Goal: Task Accomplishment & Management: Complete application form

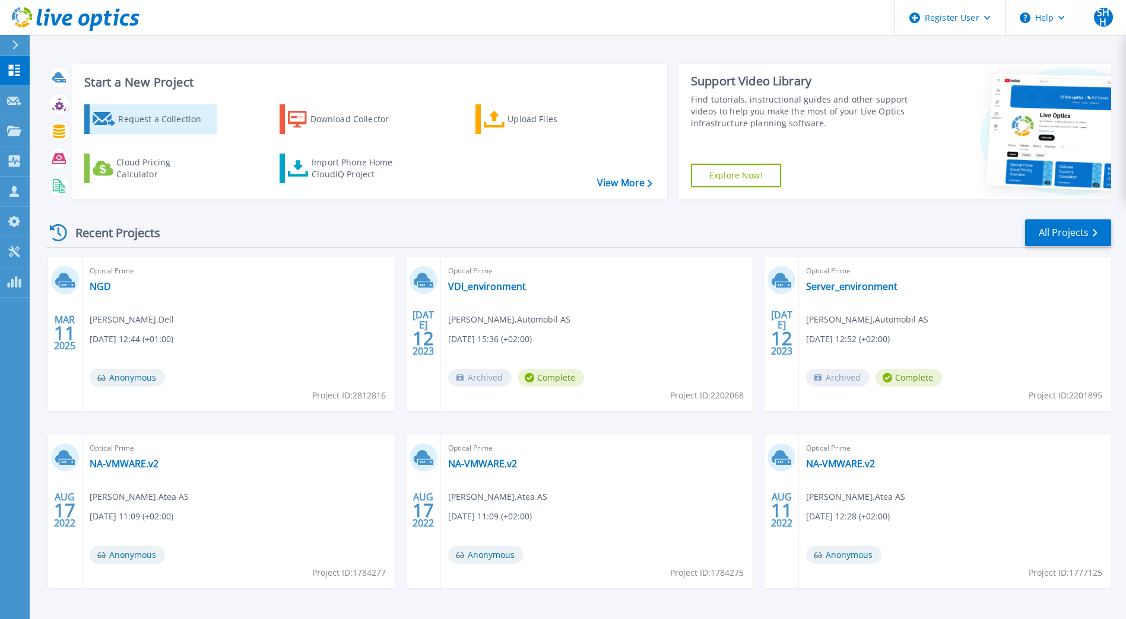
click at [141, 119] on div "Request a Collection" at bounding box center [165, 119] width 95 height 24
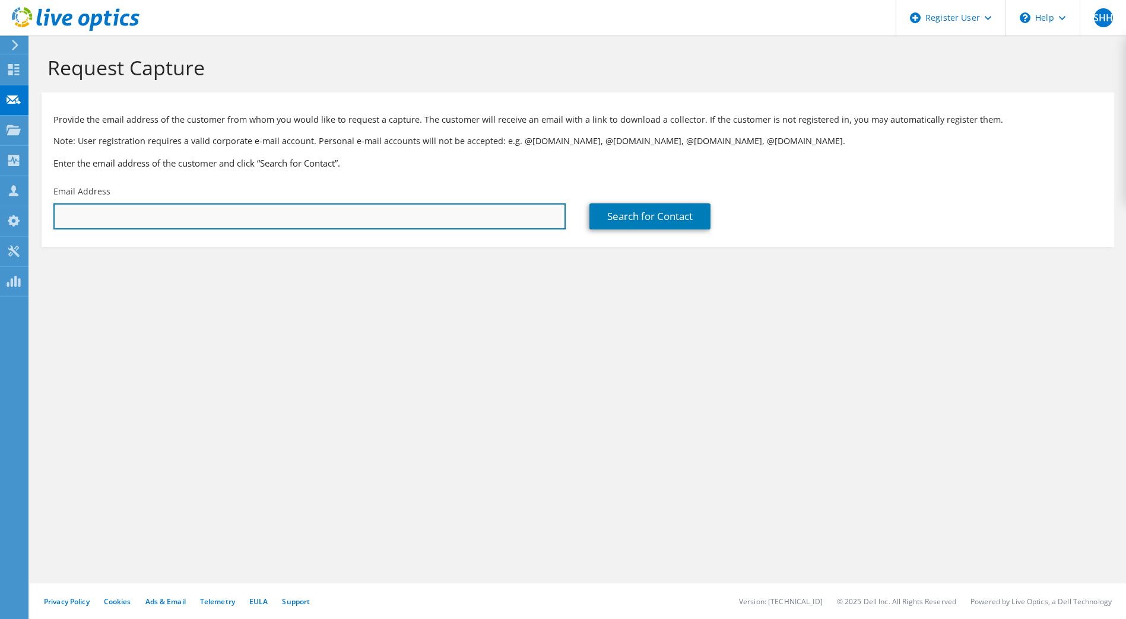
click at [230, 221] on input "text" at bounding box center [309, 217] width 512 height 26
paste input "kjell.tore.nannestad@coop.no"
type input "kjell.tore.nannestad@coop.no"
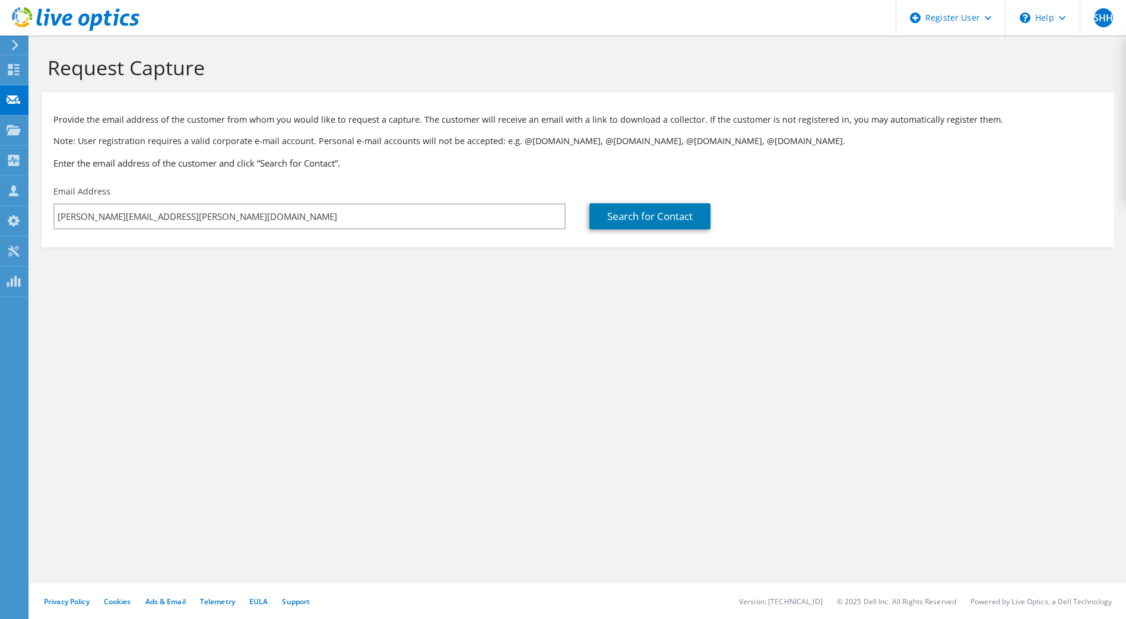
click at [364, 317] on div "Request Capture Provide the email address of the customer from whom you would l…" at bounding box center [578, 328] width 1096 height 584
click at [653, 221] on link "Search for Contact" at bounding box center [649, 217] width 121 height 26
type input "Coop Norge Sa"
type input "Kjell Tore"
type input "Nannestad"
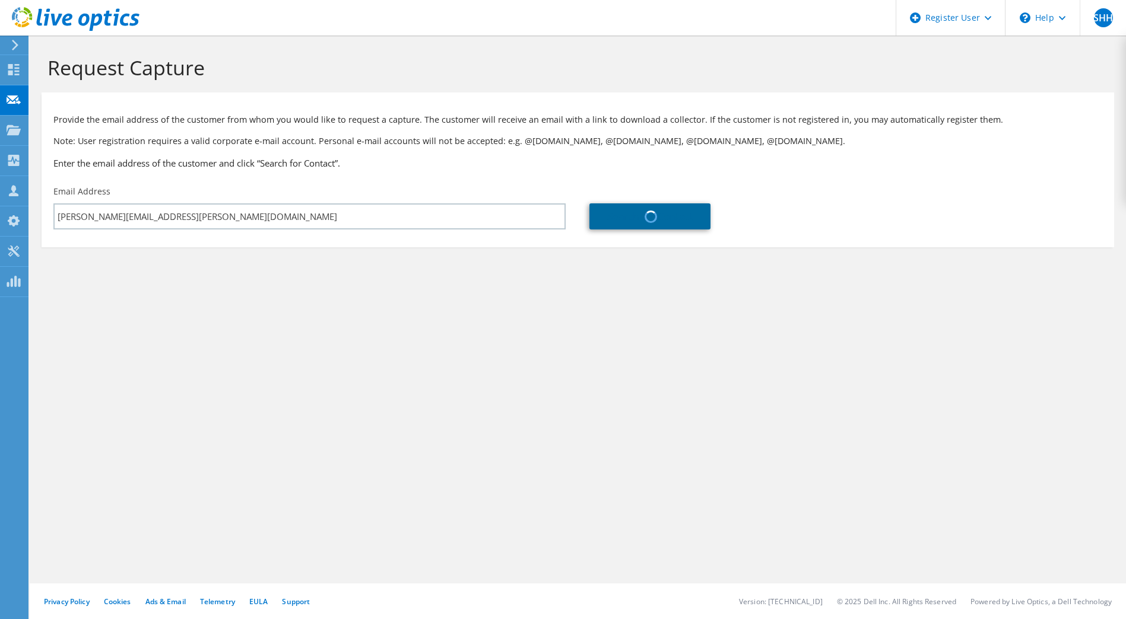
type input "Norway"
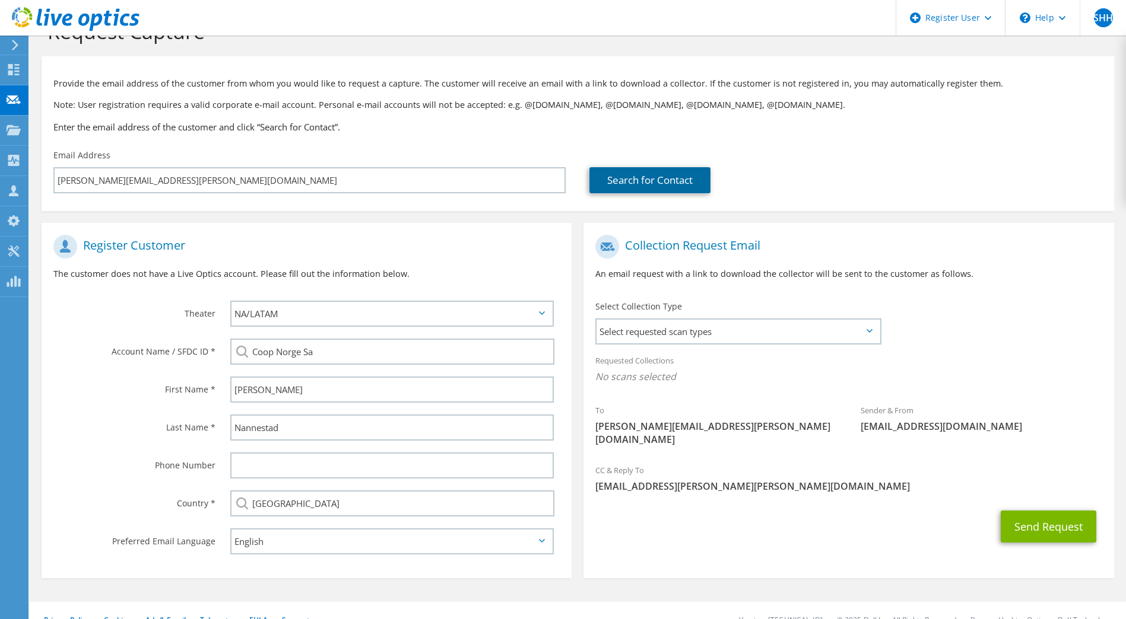
scroll to position [55, 0]
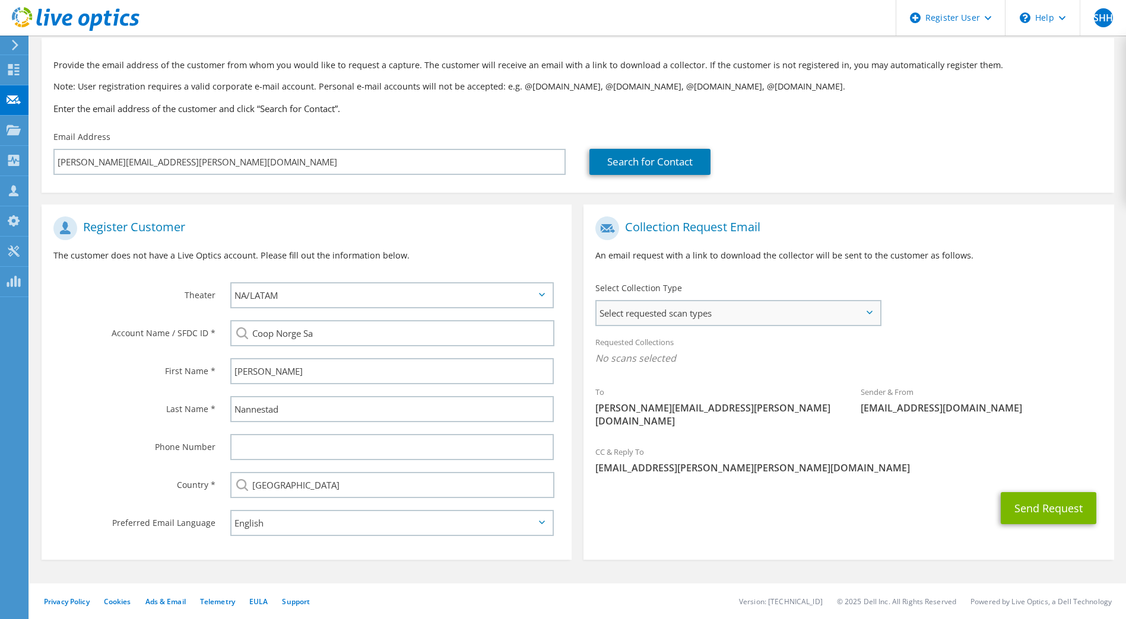
click at [666, 309] on span "Select requested scan types" at bounding box center [737, 313] width 282 height 24
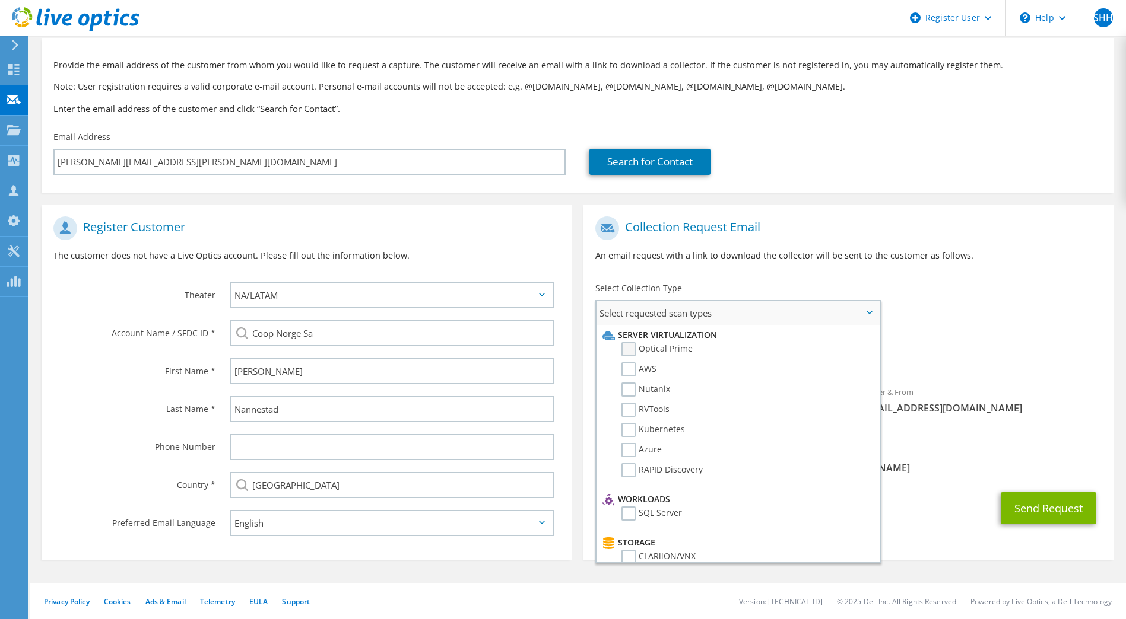
click at [630, 350] on label "Optical Prime" at bounding box center [656, 349] width 71 height 14
click at [0, 0] on input "Optical Prime" at bounding box center [0, 0] width 0 height 0
click at [966, 274] on div "Collection Request Email An email request with a link to download the collector…" at bounding box center [848, 244] width 530 height 66
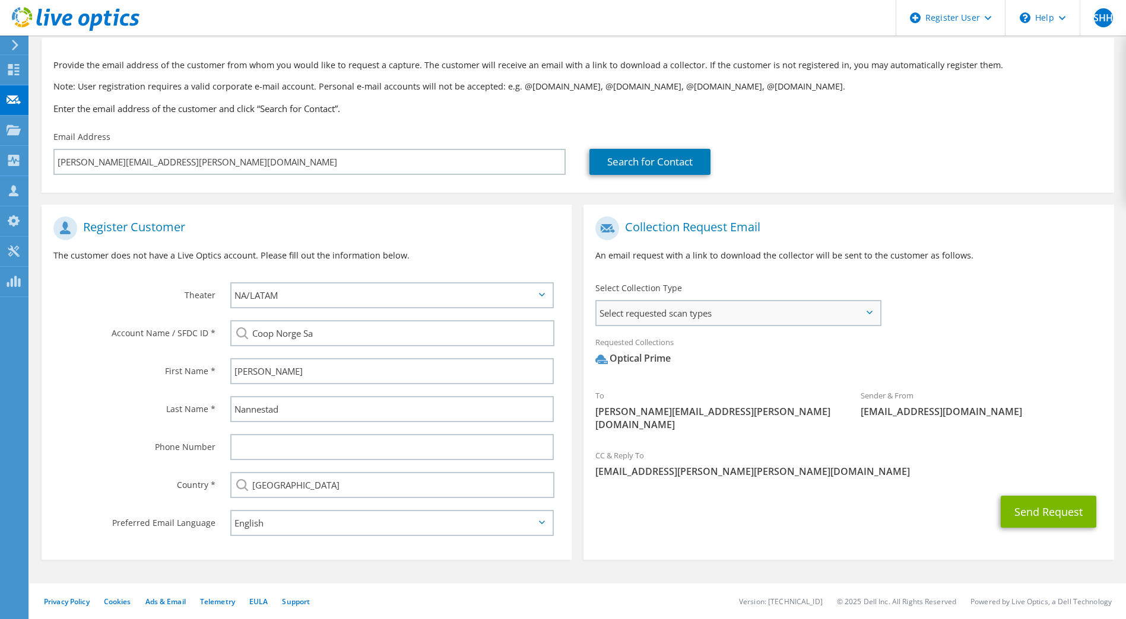
click at [874, 314] on span "Select requested scan types" at bounding box center [737, 313] width 282 height 24
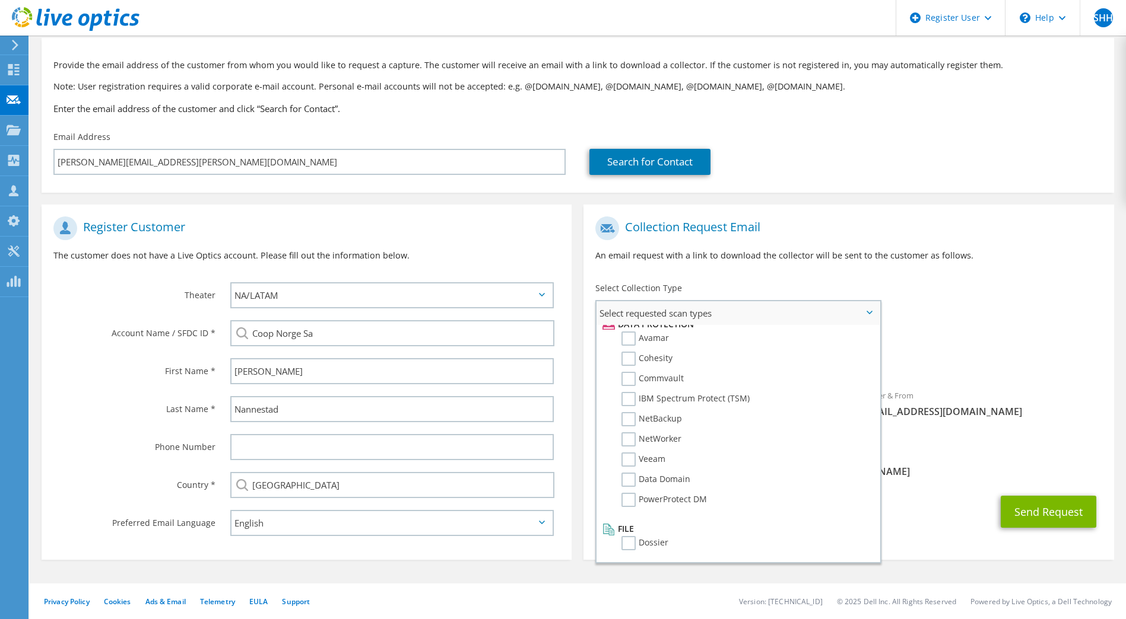
scroll to position [0, 0]
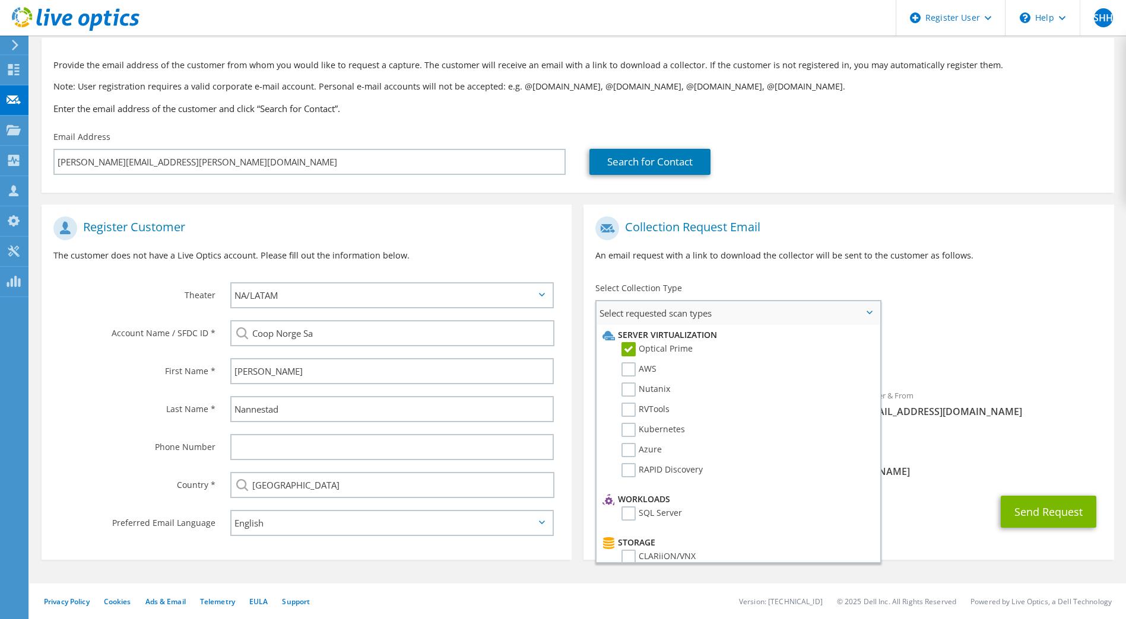
click at [869, 309] on span "Select requested scan types" at bounding box center [737, 313] width 282 height 24
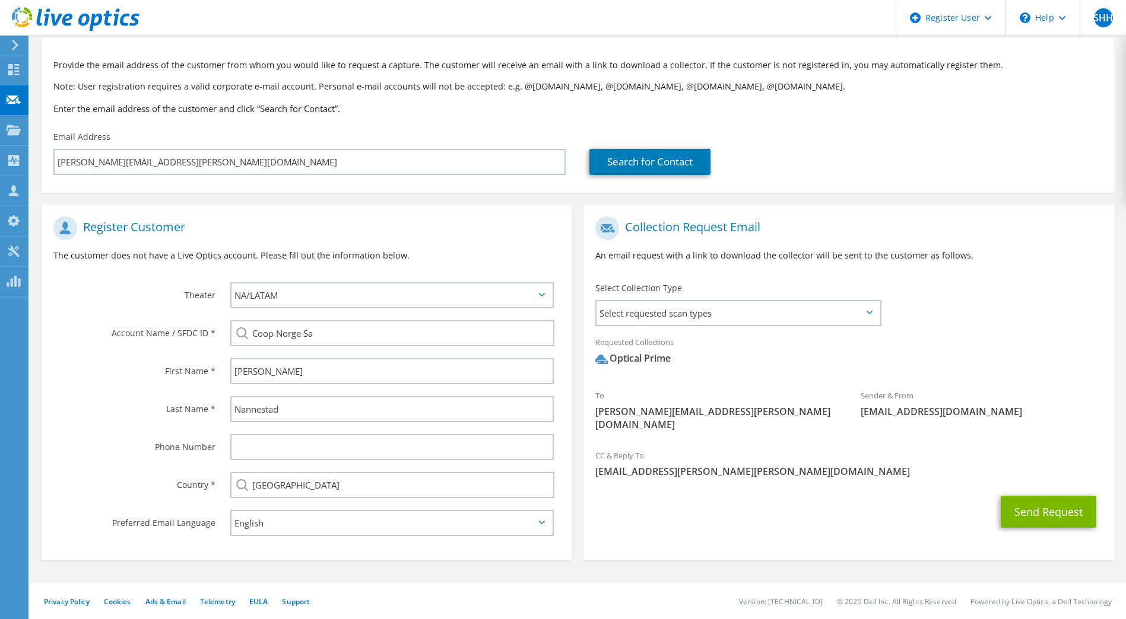
drag, startPoint x: 684, startPoint y: 358, endPoint x: 614, endPoint y: 363, distance: 70.1
click at [614, 363] on span "Optical Prime" at bounding box center [848, 362] width 506 height 20
copy div "Optical Prime"
click at [539, 293] on icon at bounding box center [542, 295] width 6 height 4
click at [542, 295] on icon at bounding box center [542, 295] width 6 height 4
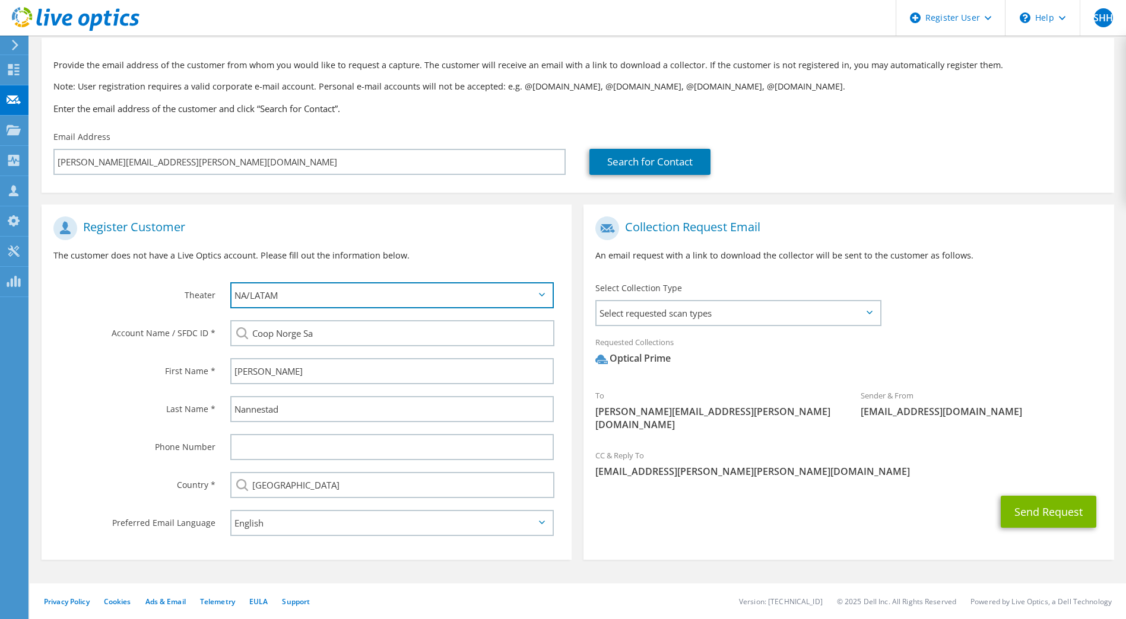
click at [330, 294] on select "APJ EMEA NA/LATAM" at bounding box center [392, 295] width 324 height 26
select select "2"
click at [230, 282] on select "APJ EMEA NA/LATAM" at bounding box center [392, 295] width 324 height 26
click at [703, 525] on section "Collection Request Email An email request with a link to download the collector…" at bounding box center [848, 382] width 530 height 355
click at [720, 314] on span "Select requested scan types" at bounding box center [737, 313] width 282 height 24
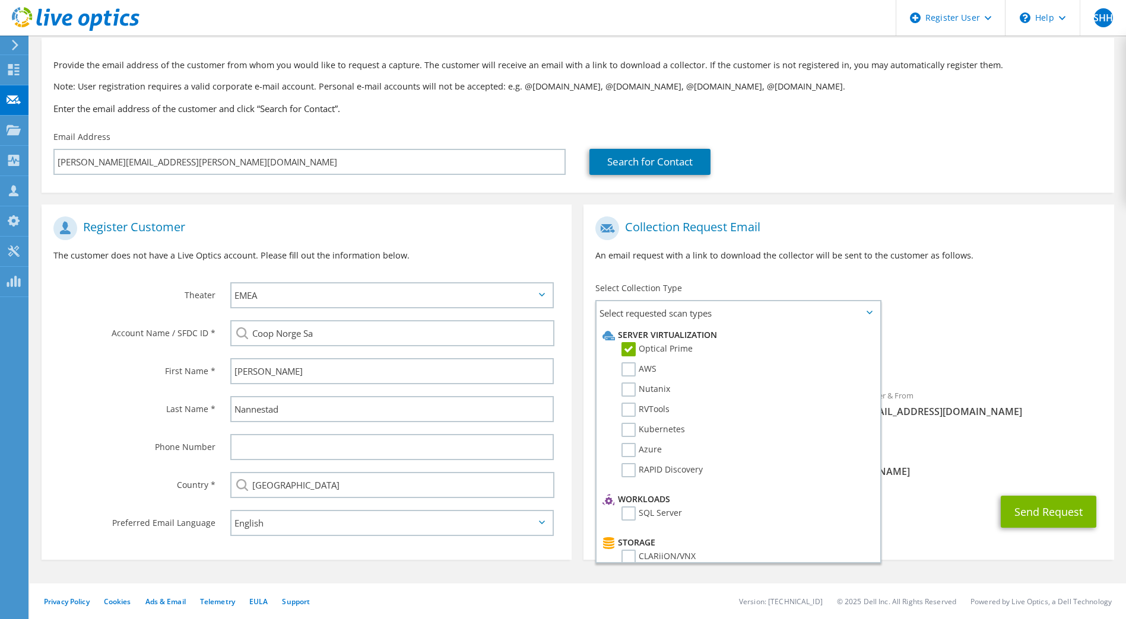
click at [1032, 304] on div "To kjell.tore.nannestad@coop.no Sender & From liveoptics@liveoptics.com" at bounding box center [848, 327] width 530 height 233
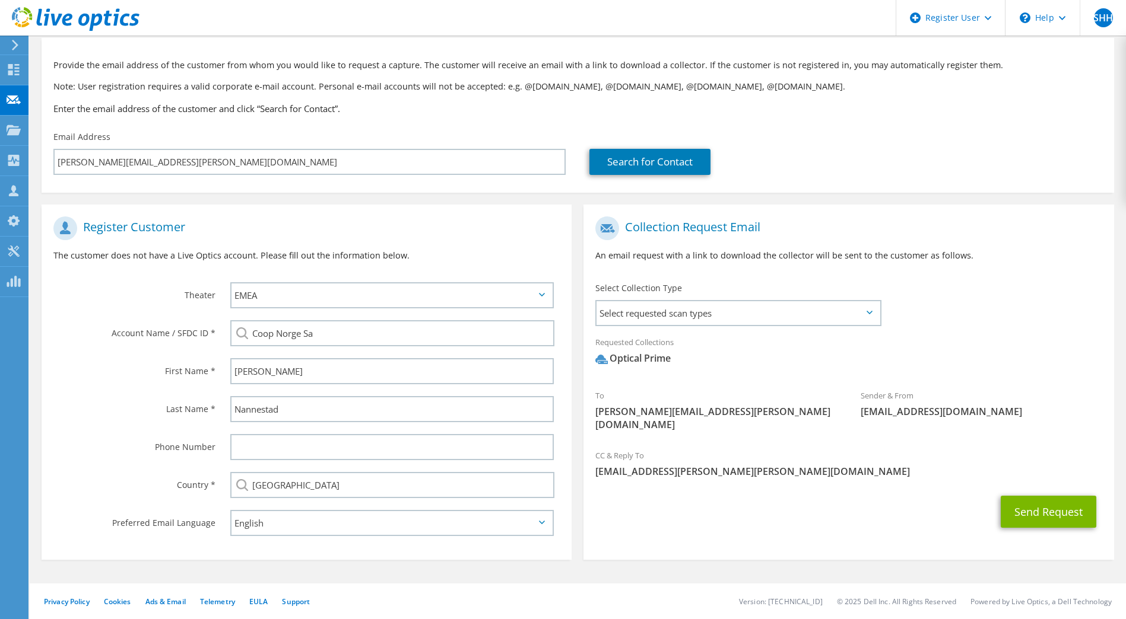
click at [871, 314] on icon at bounding box center [869, 313] width 6 height 4
click at [843, 316] on span "Select requested scan types" at bounding box center [737, 313] width 282 height 24
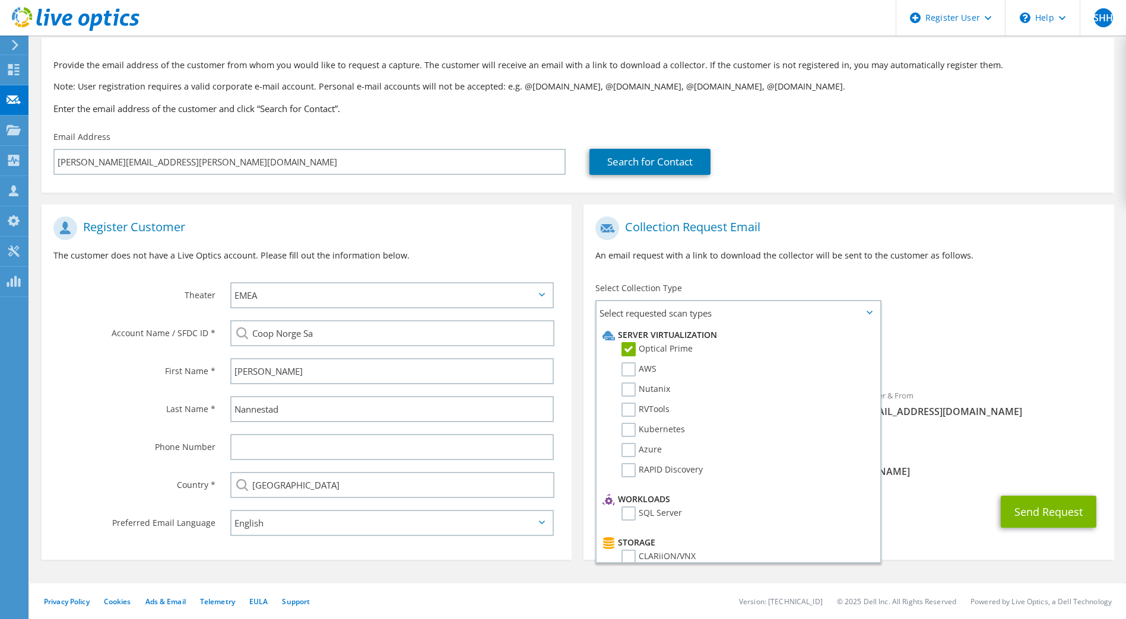
click at [975, 319] on div "To kjell.tore.nannestad@coop.no Sender & From liveoptics@liveoptics.com" at bounding box center [848, 327] width 530 height 233
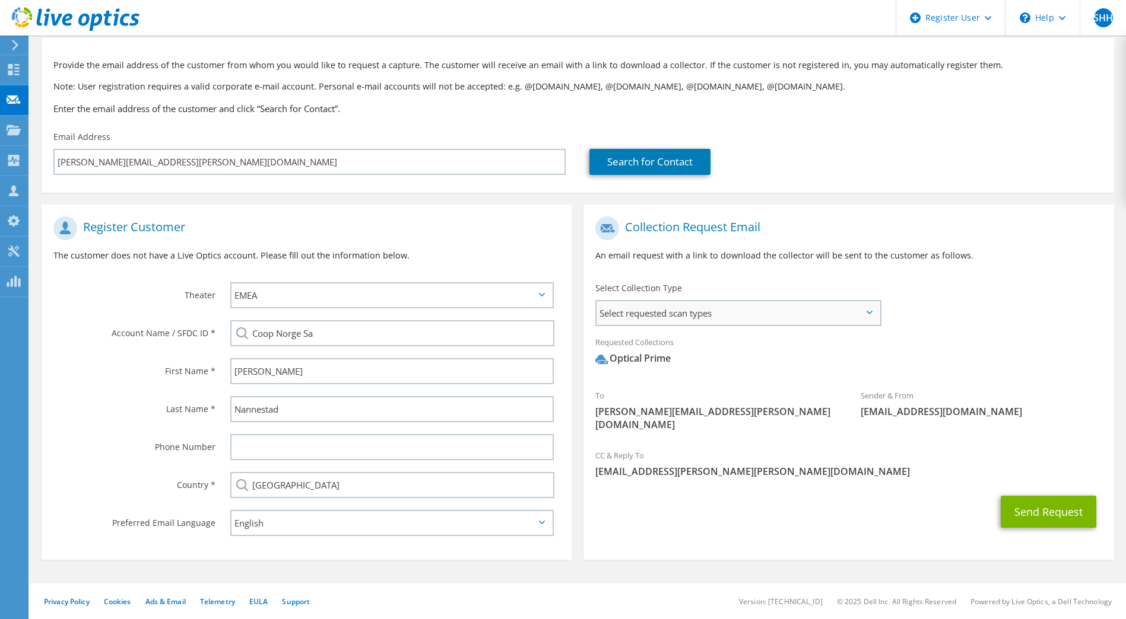
click at [795, 317] on span "Select requested scan types" at bounding box center [737, 313] width 282 height 24
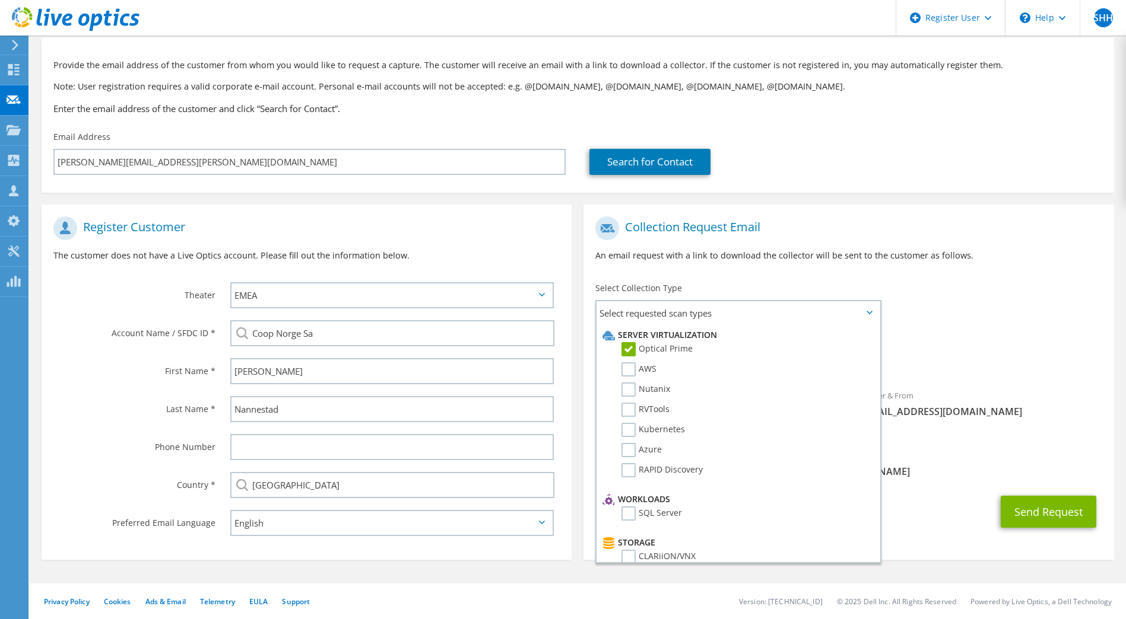
click at [1018, 332] on div "Requested Collections No scans selected Optical Prime" at bounding box center [848, 353] width 530 height 47
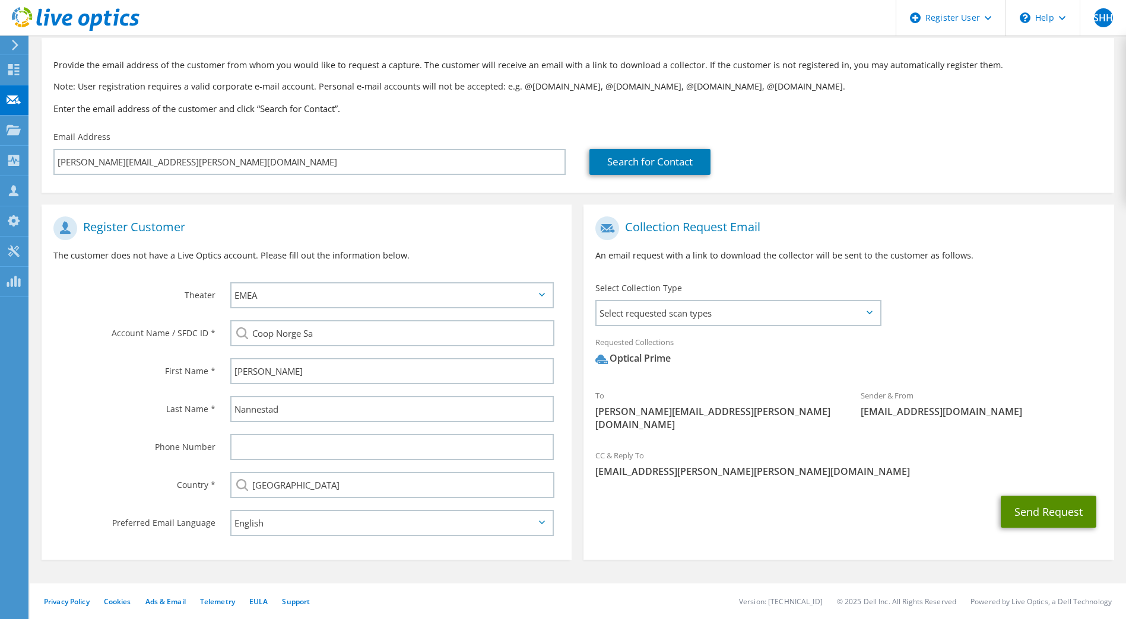
click at [1065, 504] on button "Send Request" at bounding box center [1048, 512] width 96 height 32
